Goal: Communication & Community: Answer question/provide support

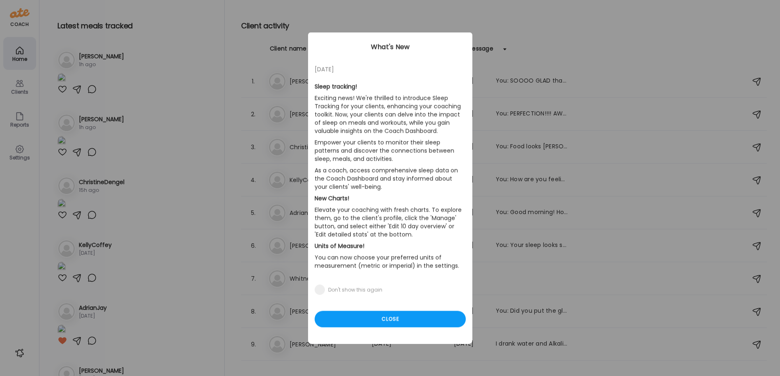
click at [19, 91] on div "Ate Coach Dashboard Wahoo! It’s official Take a moment to set up your Coach Pro…" at bounding box center [390, 188] width 780 height 376
click at [372, 324] on div "Close" at bounding box center [390, 319] width 151 height 16
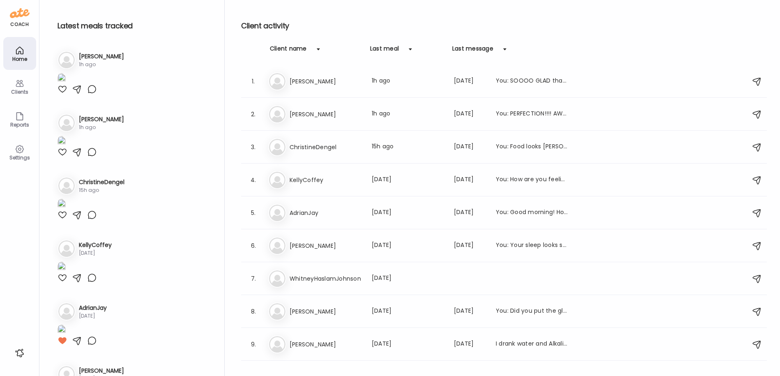
click at [19, 90] on div "Clients" at bounding box center [20, 91] width 30 height 5
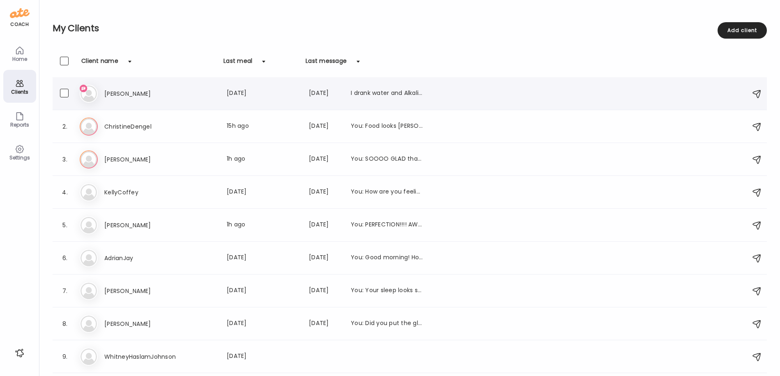
click at [143, 95] on h3 "[PERSON_NAME]" at bounding box center [140, 94] width 72 height 10
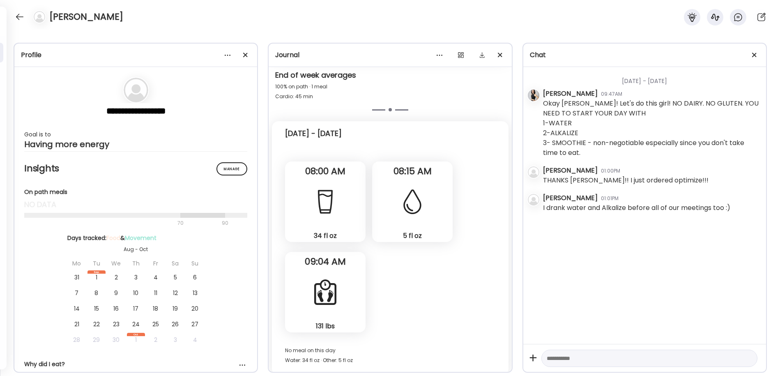
scroll to position [1686, 0]
click at [556, 359] on textarea at bounding box center [642, 358] width 191 height 10
type textarea "**********"
click at [20, 12] on div at bounding box center [19, 16] width 13 height 13
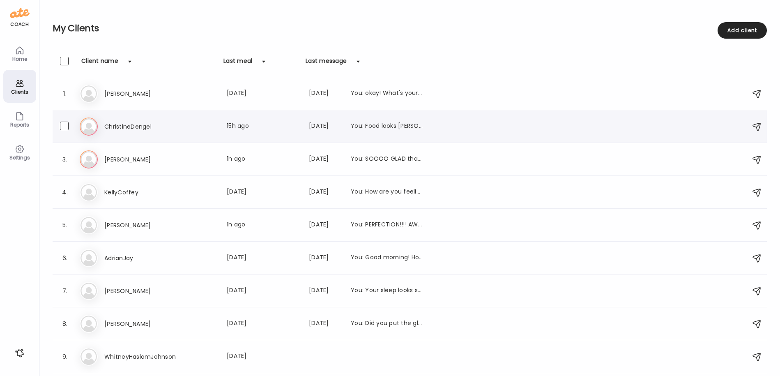
click at [123, 127] on h3 "ChristineDengel" at bounding box center [140, 127] width 72 height 10
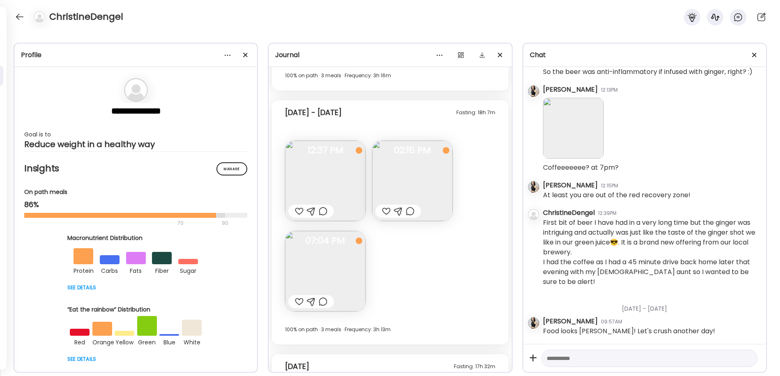
scroll to position [4267, 0]
click at [297, 211] on div at bounding box center [299, 210] width 9 height 10
click at [387, 210] on div at bounding box center [386, 210] width 9 height 10
click at [321, 274] on img at bounding box center [325, 270] width 81 height 81
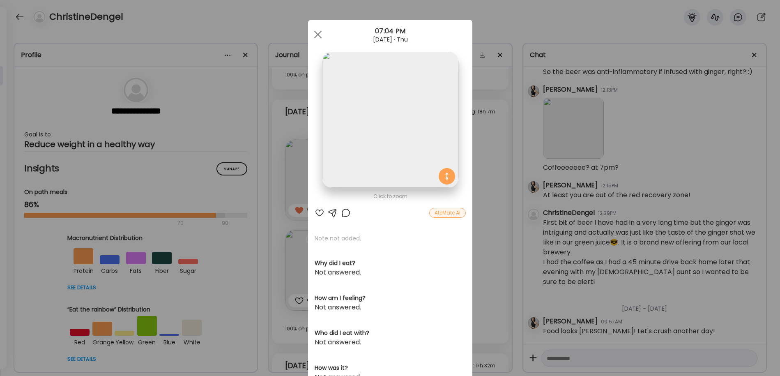
click at [320, 214] on div at bounding box center [320, 213] width 10 height 10
click at [319, 33] on span at bounding box center [317, 34] width 7 height 7
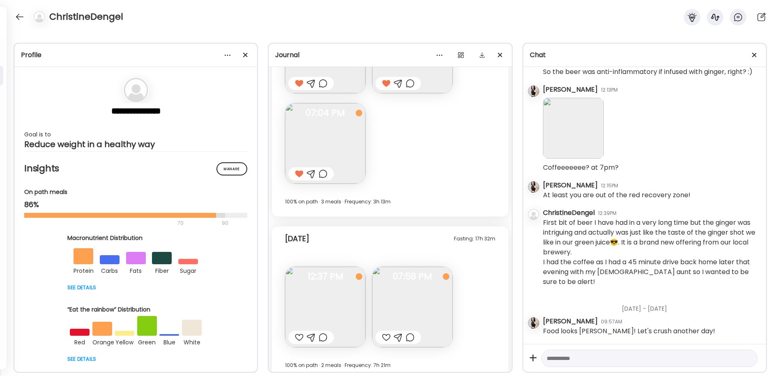
scroll to position [4396, 0]
click at [349, 285] on img at bounding box center [325, 305] width 81 height 81
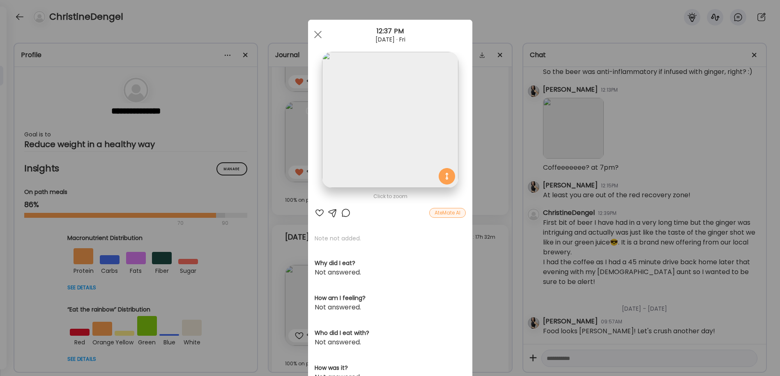
click at [317, 213] on div at bounding box center [320, 213] width 10 height 10
click at [319, 29] on div at bounding box center [318, 34] width 16 height 16
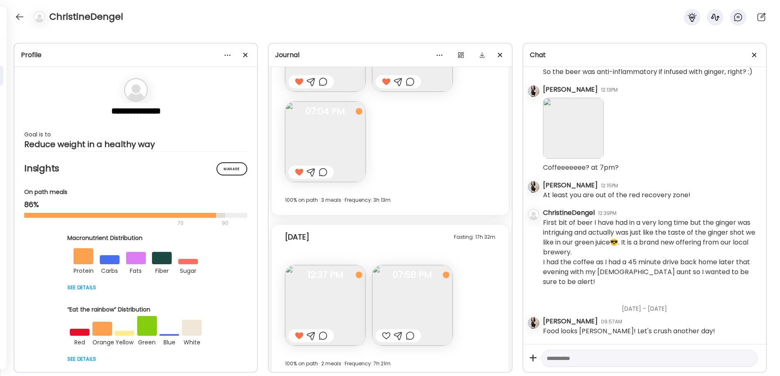
click at [388, 289] on img at bounding box center [412, 305] width 81 height 81
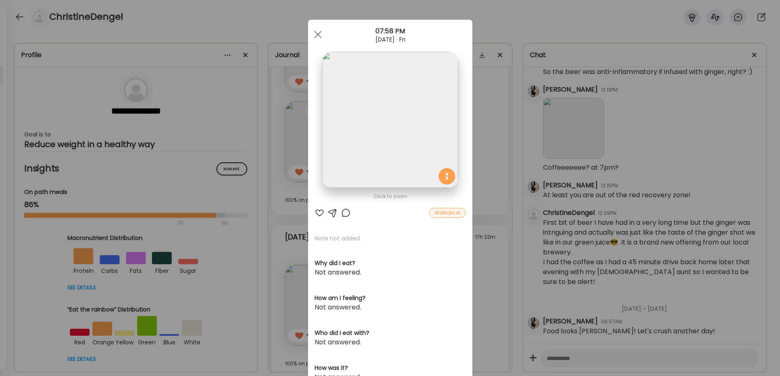
click at [320, 209] on div at bounding box center [320, 213] width 10 height 10
click at [314, 35] on div at bounding box center [318, 34] width 16 height 16
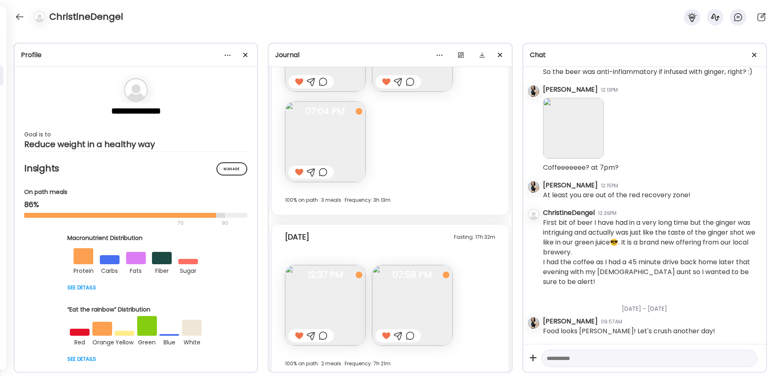
click at [571, 362] on textarea at bounding box center [642, 358] width 191 height 10
type textarea "**********"
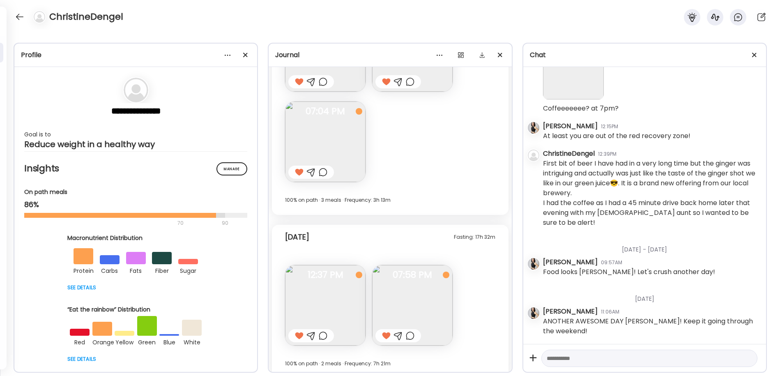
scroll to position [3069, 0]
click at [18, 13] on div at bounding box center [19, 16] width 13 height 13
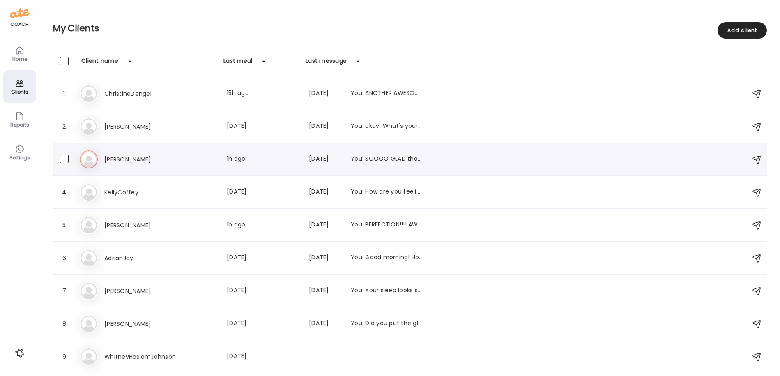
click at [113, 157] on h3 "[PERSON_NAME]" at bounding box center [140, 159] width 72 height 10
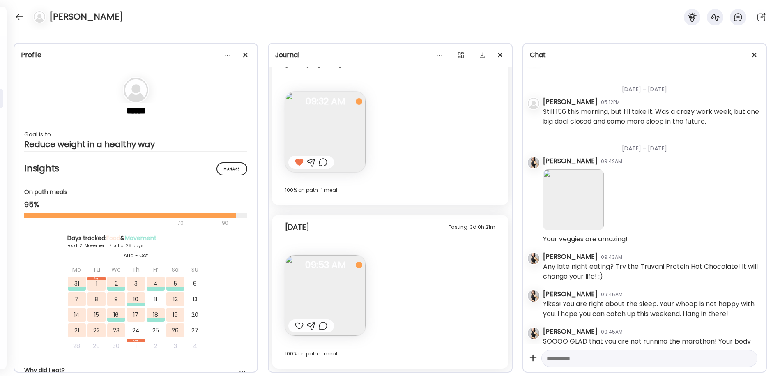
scroll to position [12680, 0]
click at [301, 326] on div at bounding box center [299, 326] width 9 height 10
click at [313, 325] on div at bounding box center [311, 326] width 9 height 10
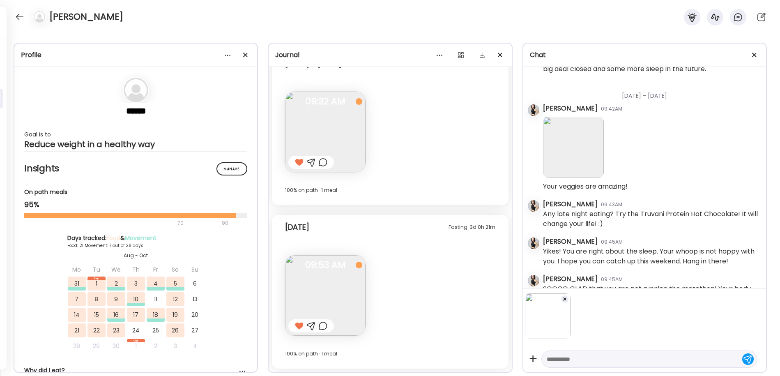
click at [574, 361] on textarea at bounding box center [642, 359] width 191 height 10
type textarea "**********"
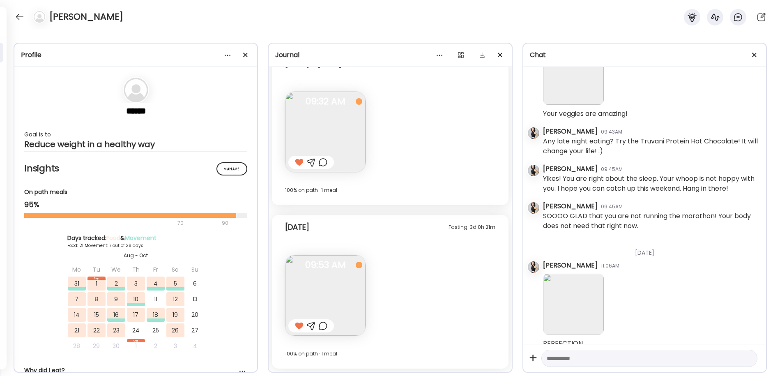
scroll to position [12797, 0]
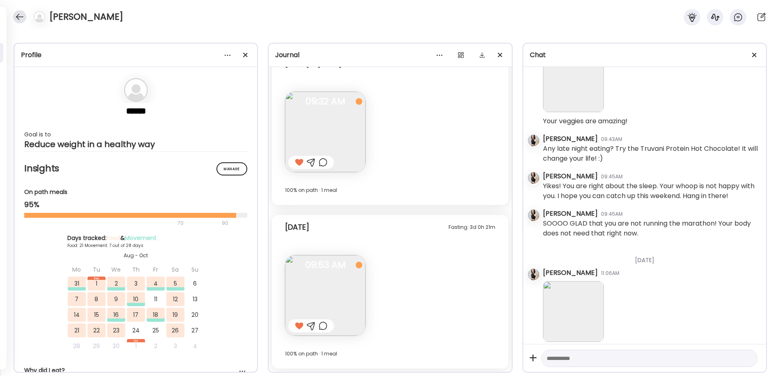
click at [22, 14] on div at bounding box center [19, 16] width 13 height 13
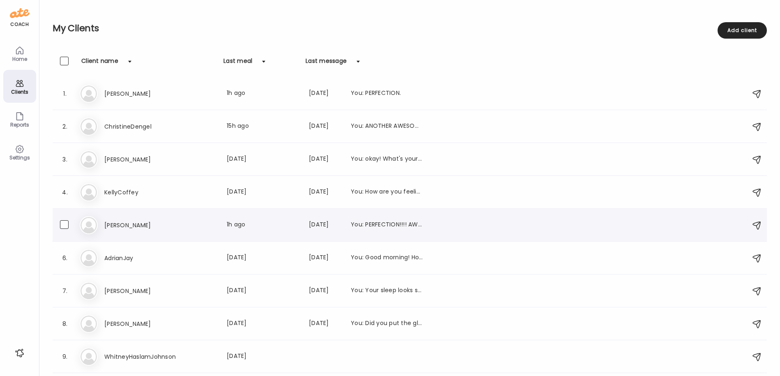
click at [113, 229] on h3 "[PERSON_NAME]" at bounding box center [140, 225] width 72 height 10
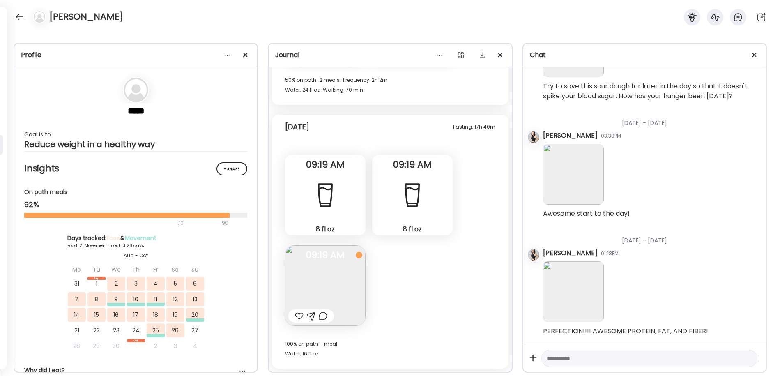
scroll to position [1389, 0]
click at [300, 316] on div at bounding box center [299, 316] width 9 height 10
click at [21, 20] on div at bounding box center [19, 16] width 13 height 13
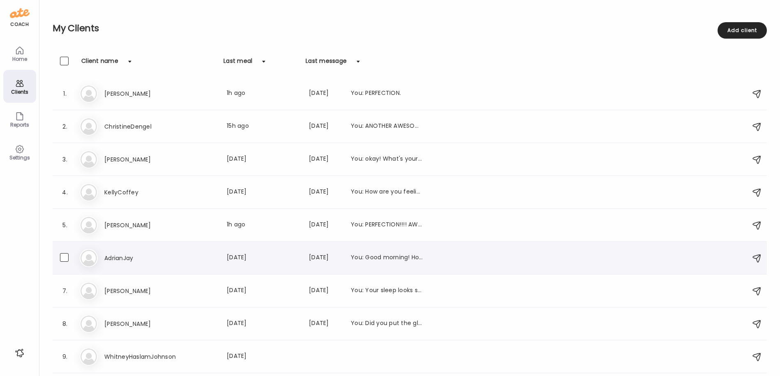
click at [124, 252] on div "Ad [PERSON_NAME] Last meal: [DATE] Last message: [DATE] You: Good morning! How …" at bounding box center [411, 258] width 663 height 18
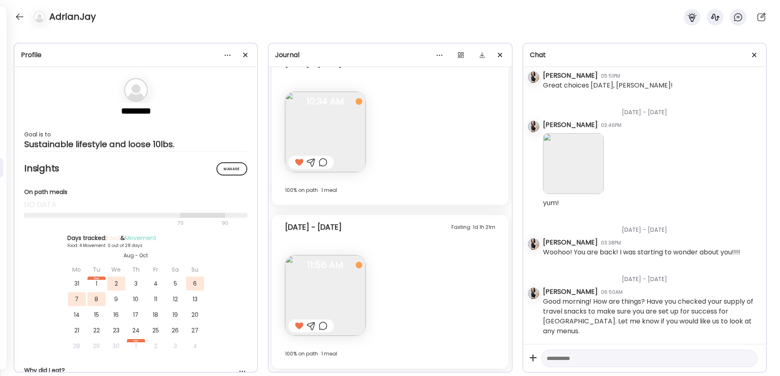
scroll to position [7670, 0]
click at [18, 17] on div at bounding box center [19, 16] width 13 height 13
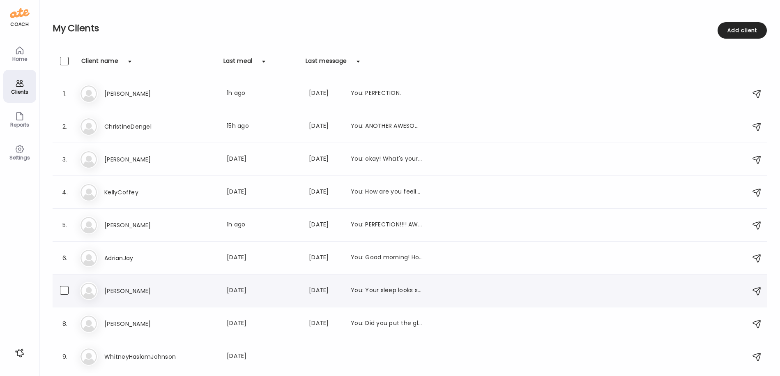
click at [115, 292] on h3 "[PERSON_NAME]" at bounding box center [140, 291] width 72 height 10
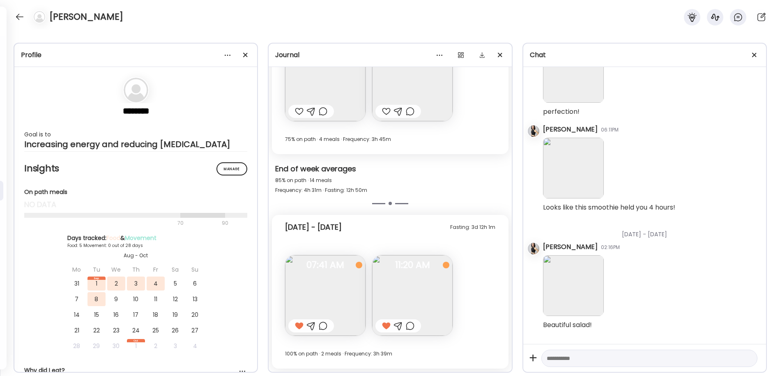
scroll to position [1260, 0]
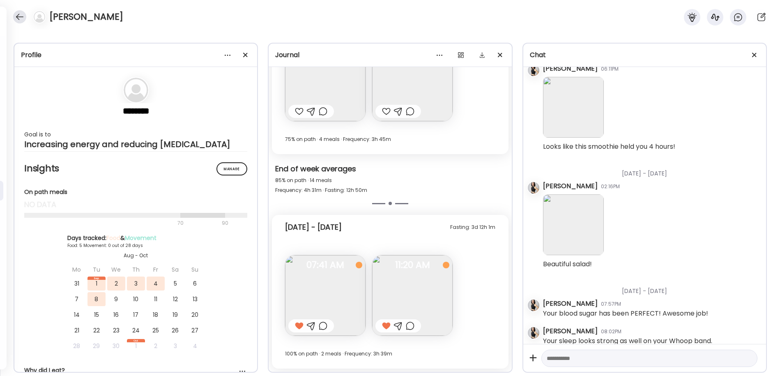
click at [18, 17] on div at bounding box center [19, 16] width 13 height 13
